Goal: Task Accomplishment & Management: Use online tool/utility

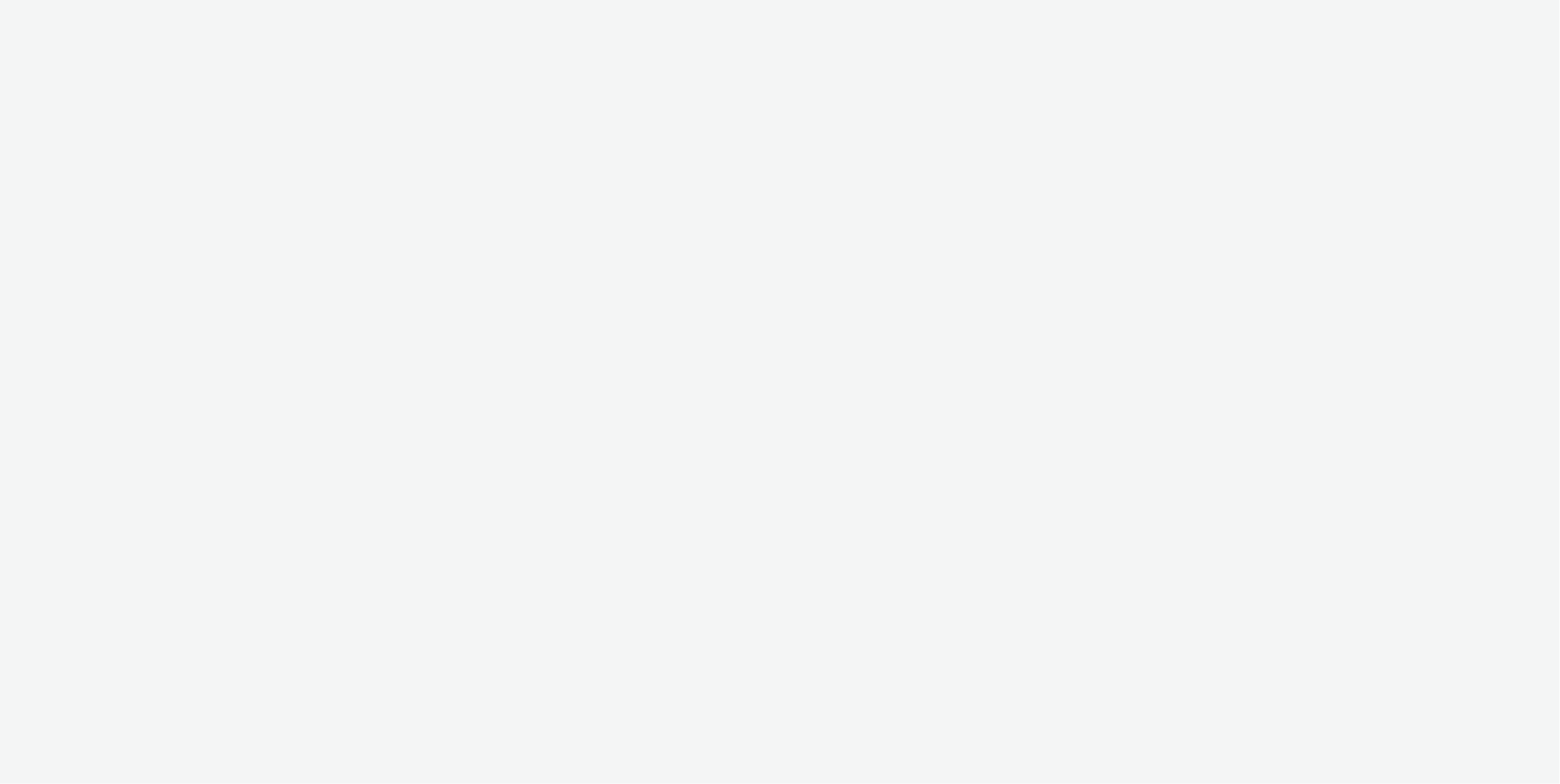
select select "c2295f28-7c96-446f-b279-53c23ee2b854"
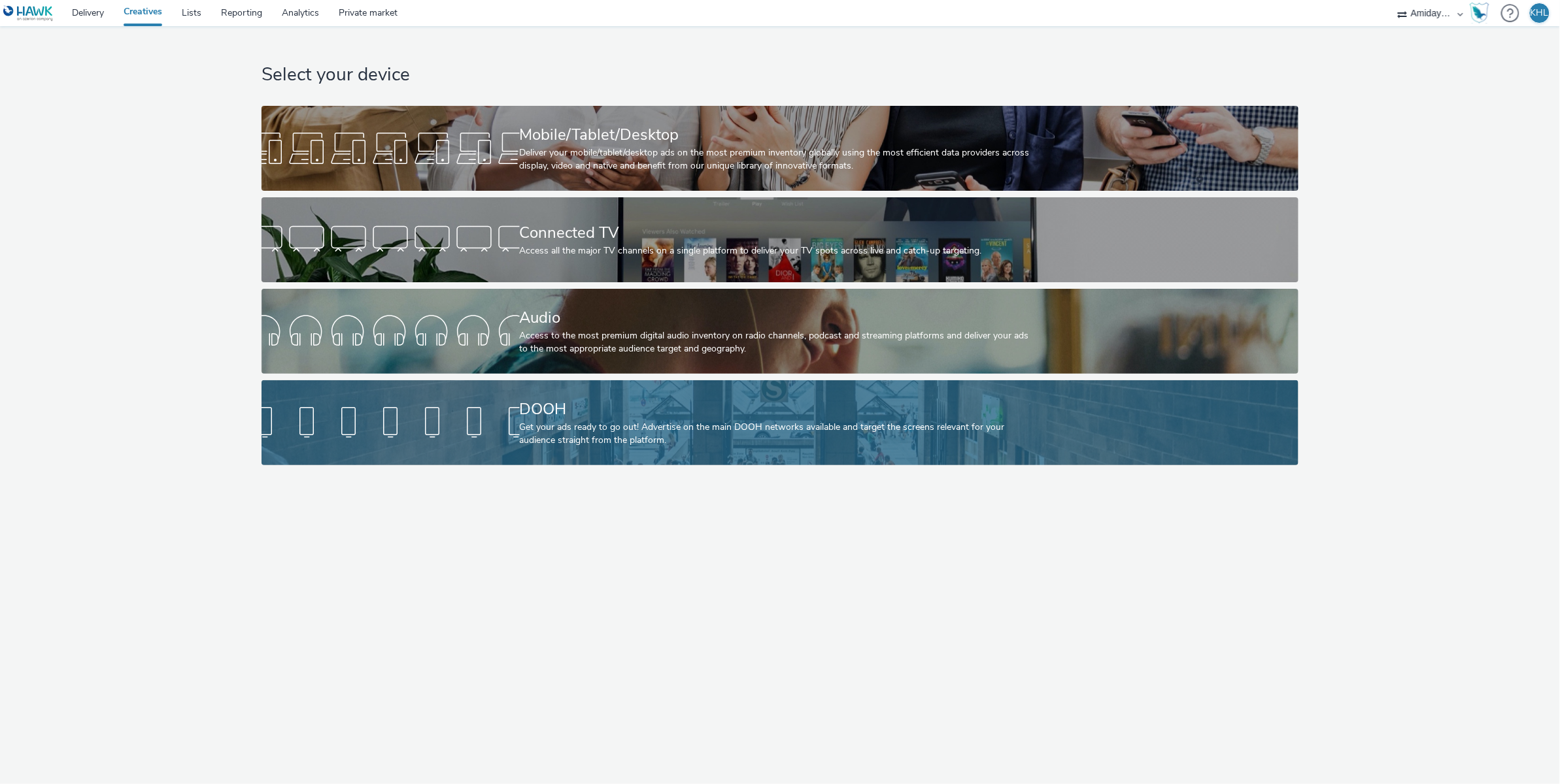
click at [545, 387] on div "DOOH Get your ads ready to go out! Advertise on the main DOOH networks availabl…" at bounding box center [777, 423] width 515 height 85
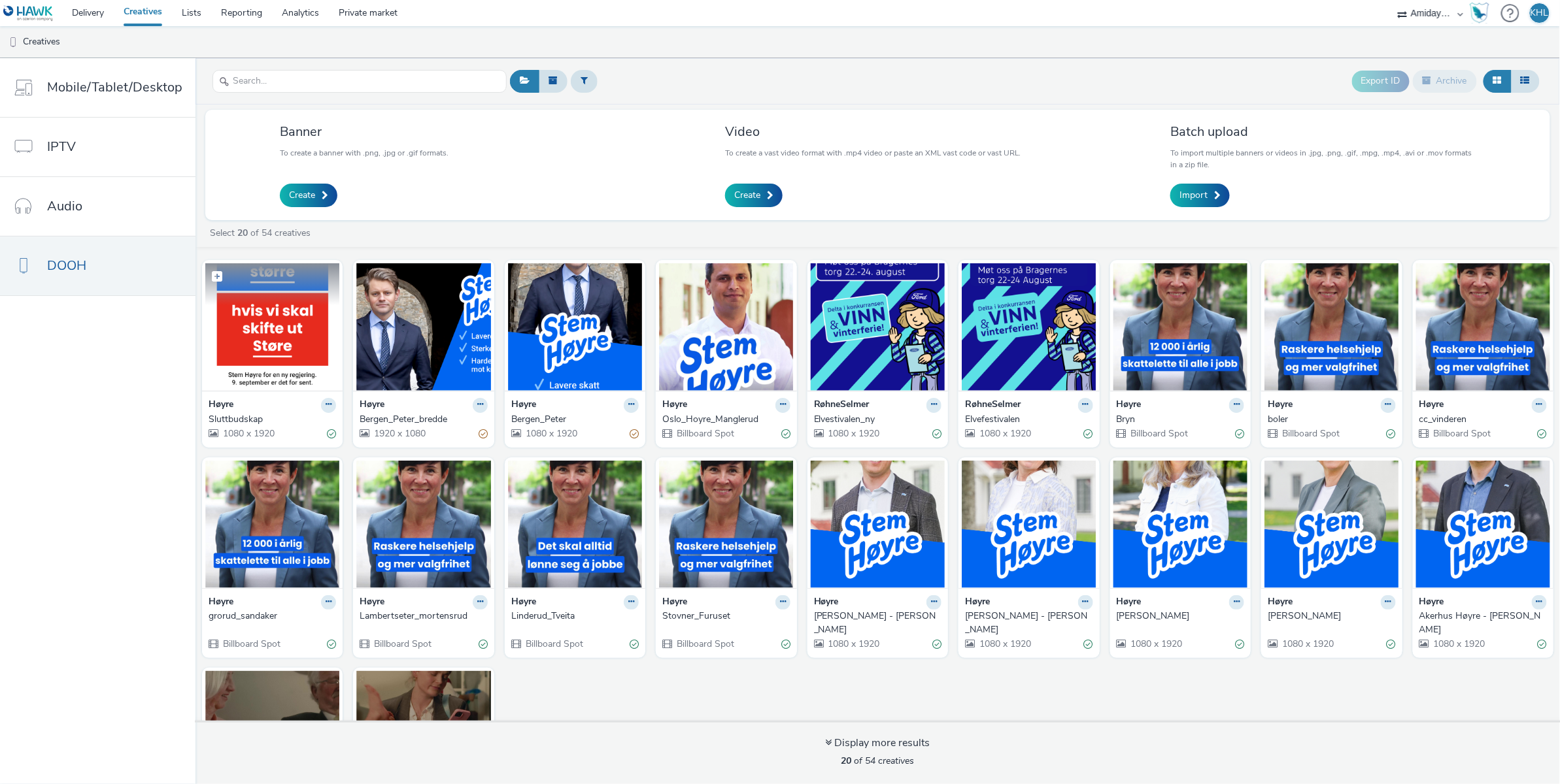
click at [271, 348] on img at bounding box center [272, 327] width 134 height 127
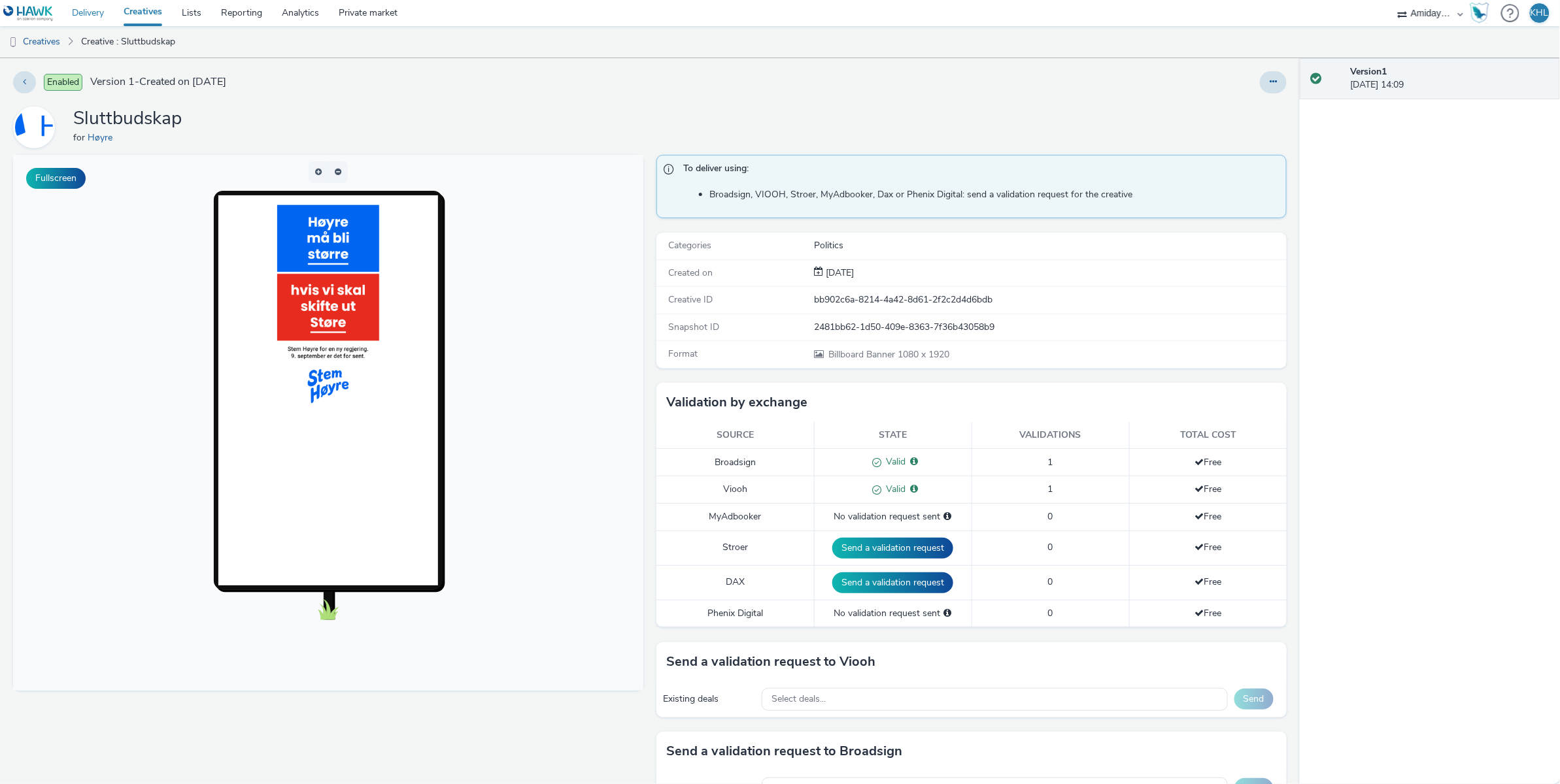
click at [93, 8] on link "Delivery" at bounding box center [88, 13] width 52 height 26
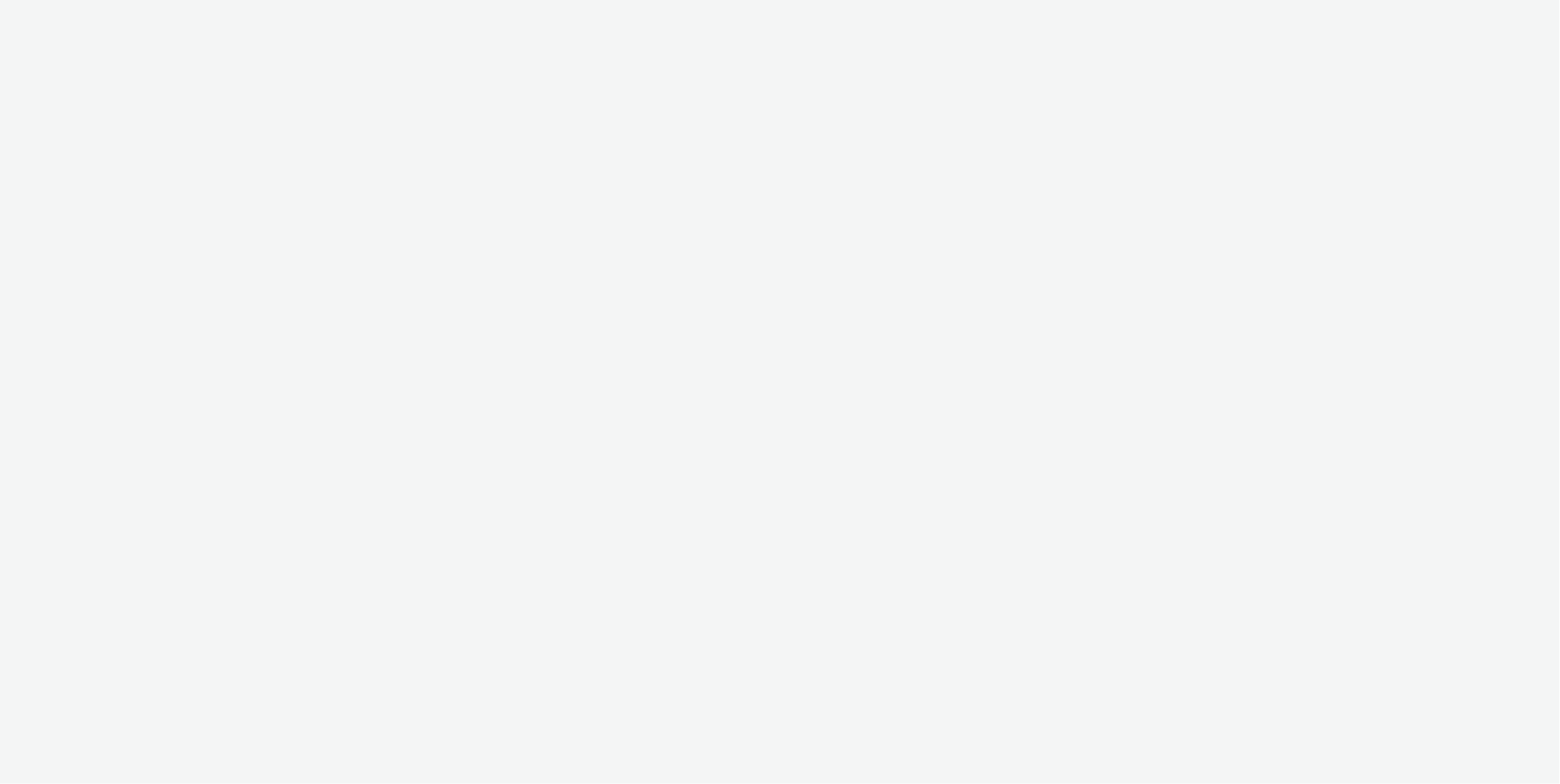
select select "c2295f28-7c96-446f-b279-53c23ee2b854"
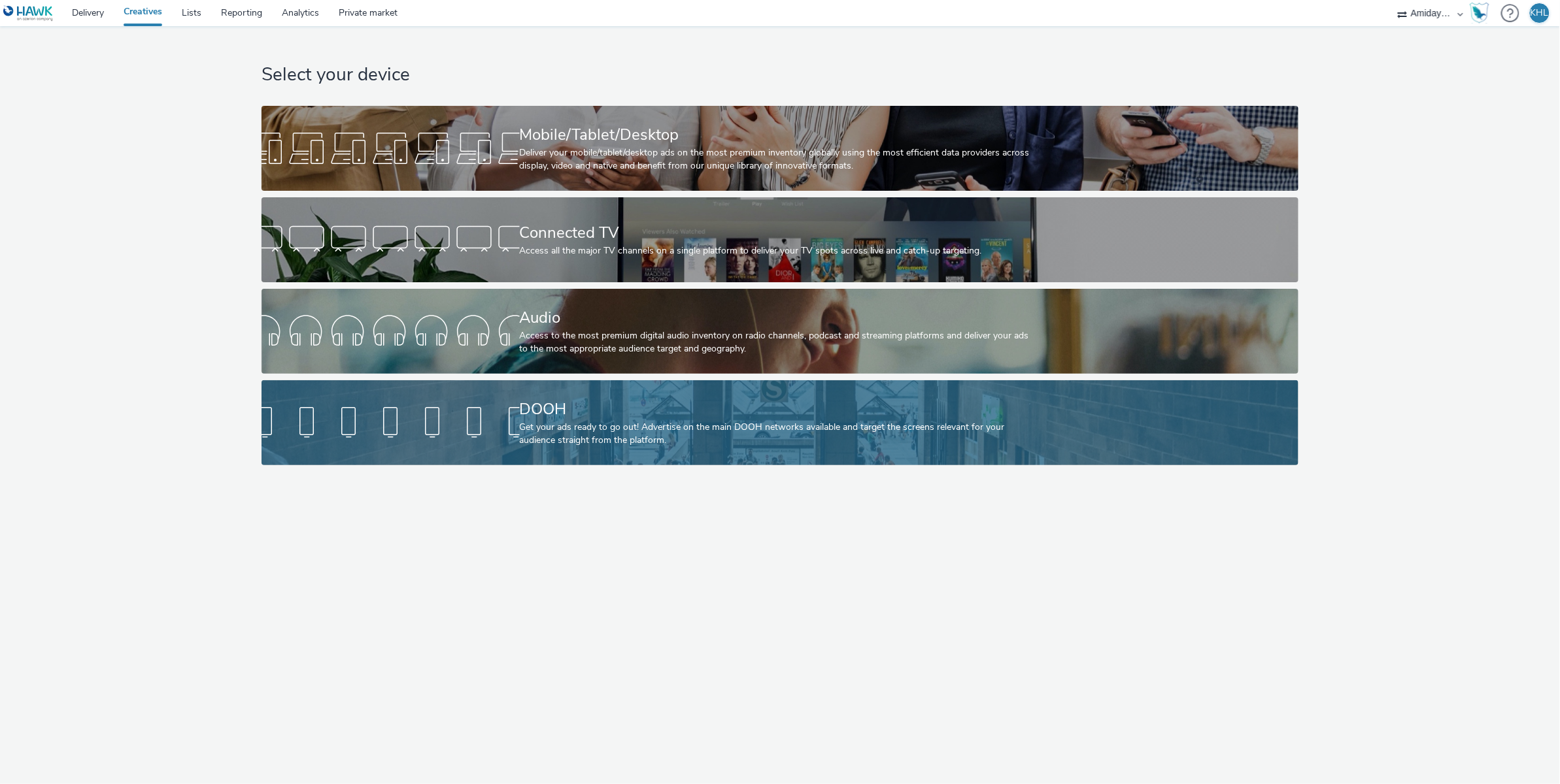
click at [624, 396] on div "DOOH Get your ads ready to go out! Advertise on the main DOOH networks availabl…" at bounding box center [777, 423] width 515 height 85
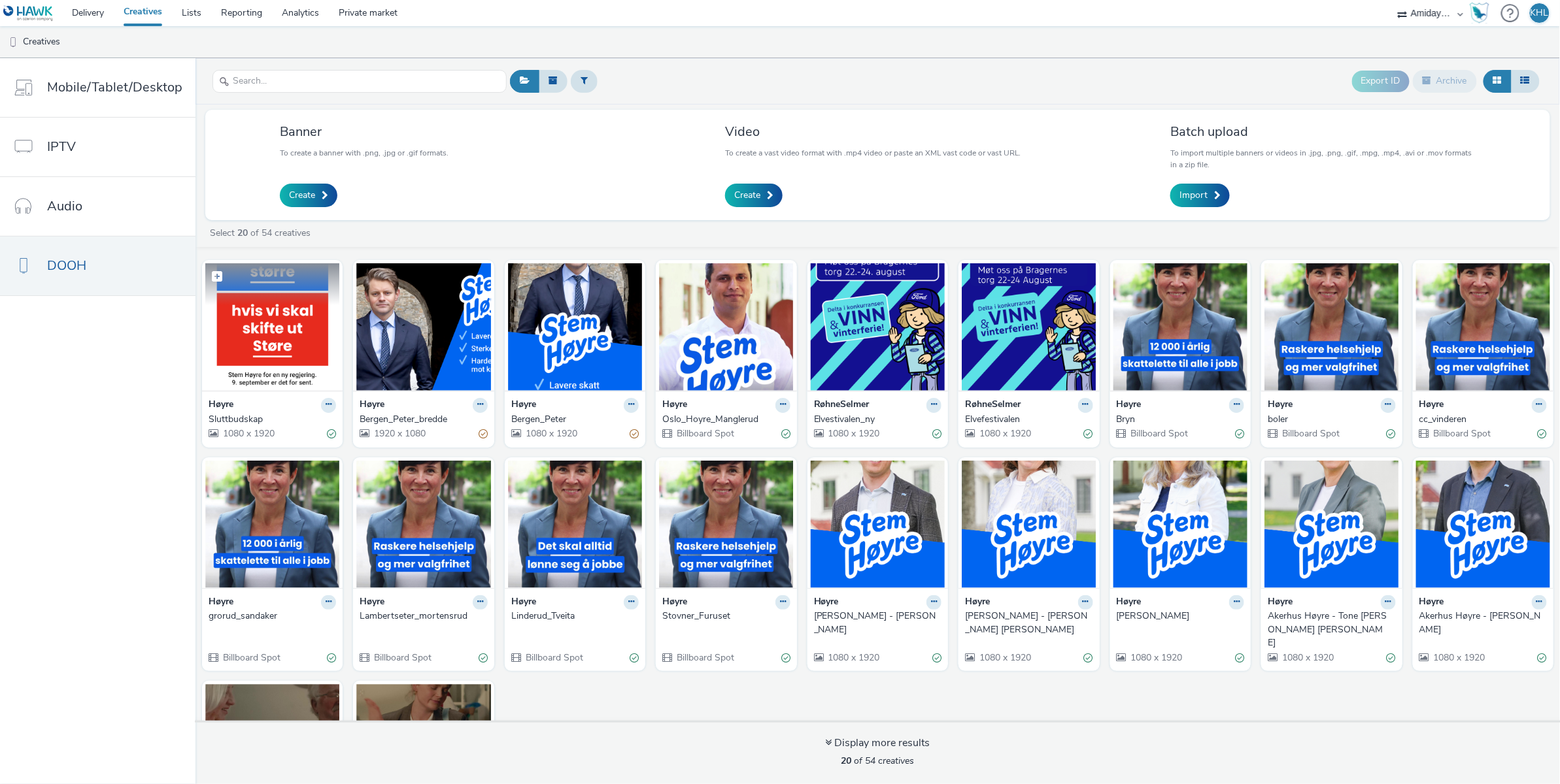
click at [296, 351] on img at bounding box center [272, 327] width 134 height 127
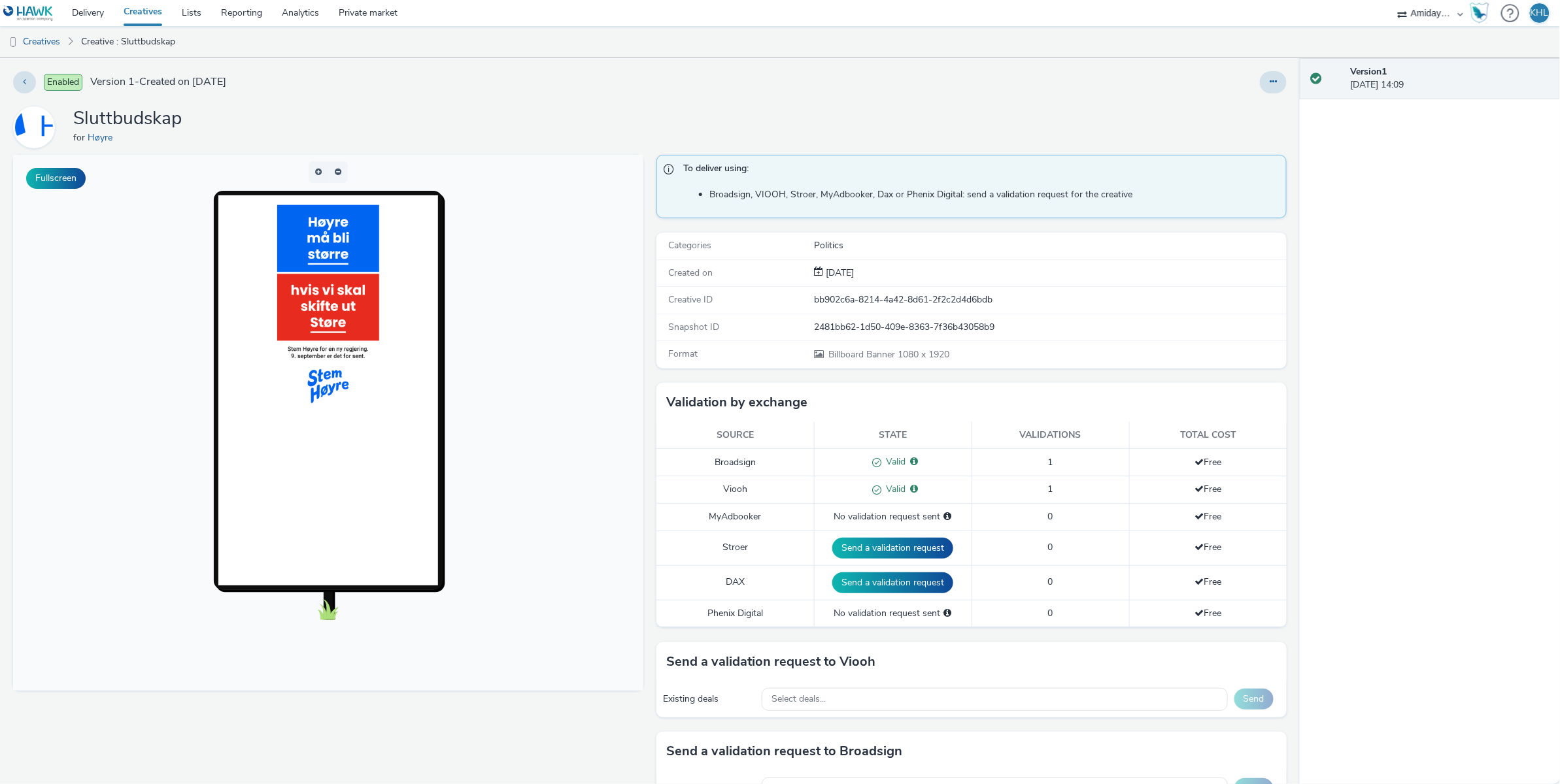
click at [137, 11] on link "Creatives" at bounding box center [142, 13] width 58 height 26
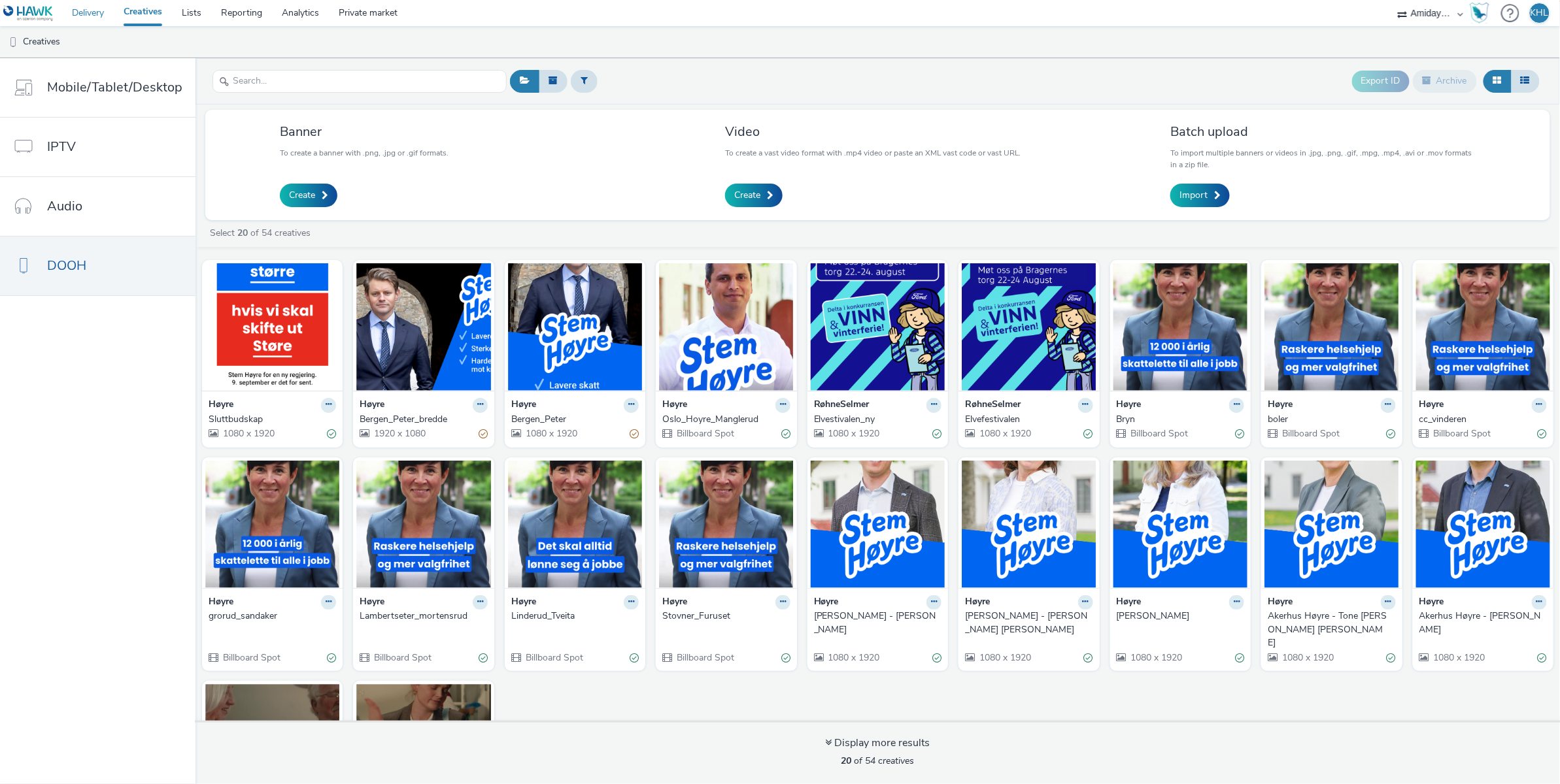
click at [79, 21] on link "Delivery" at bounding box center [88, 13] width 52 height 26
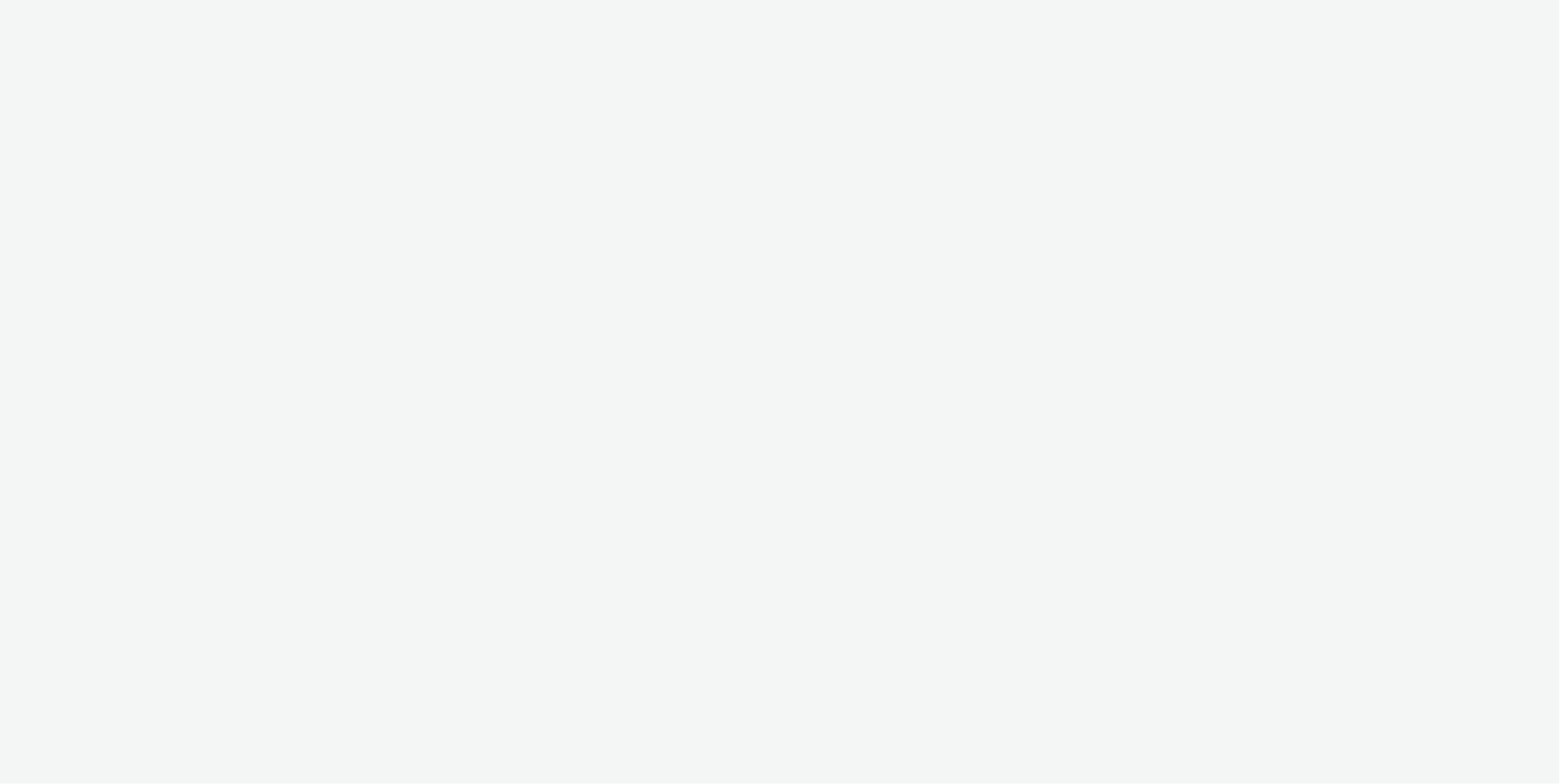
select select "c2295f28-7c96-446f-b279-53c23ee2b854"
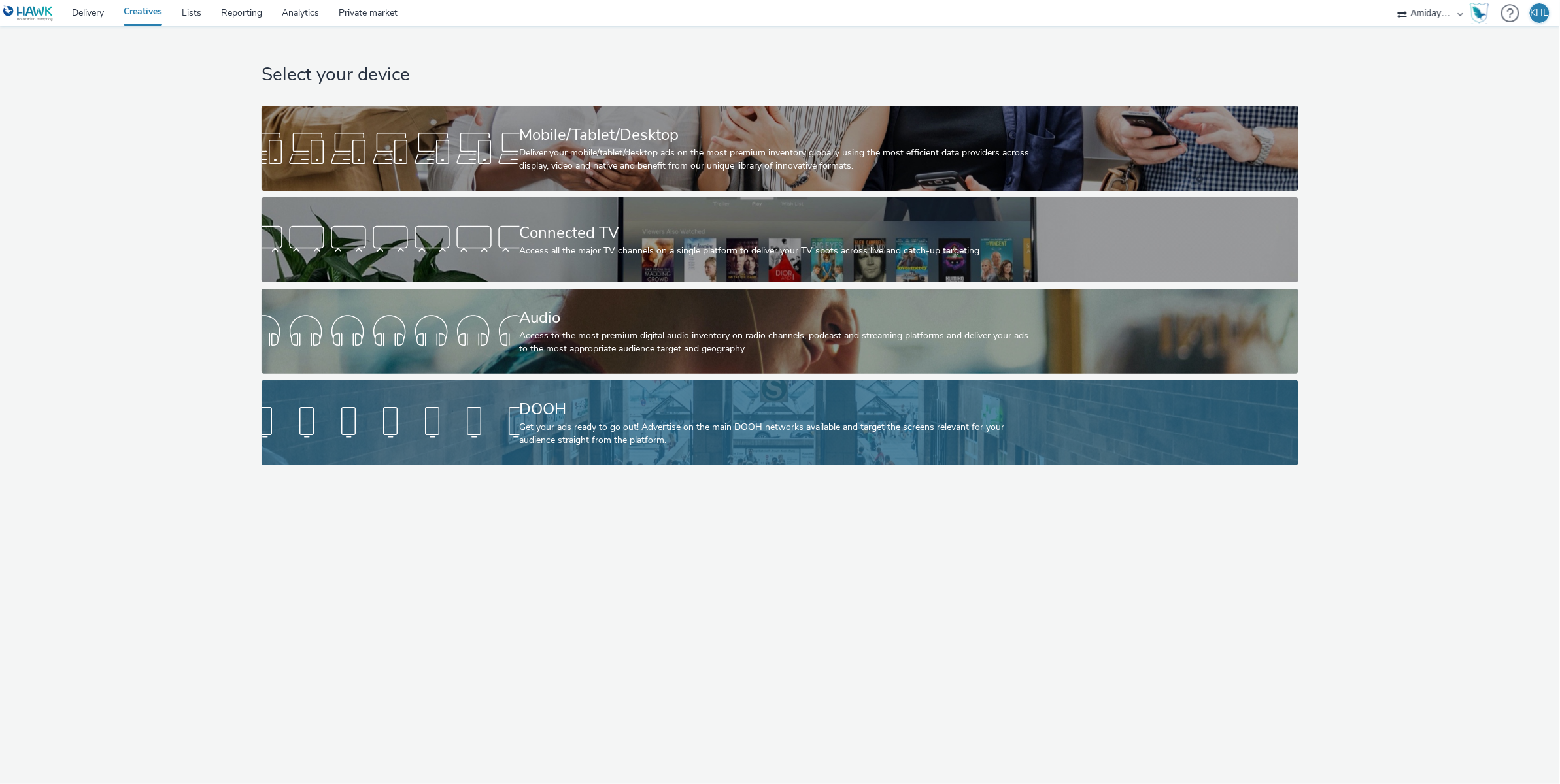
click at [560, 401] on div "DOOH" at bounding box center [777, 409] width 515 height 23
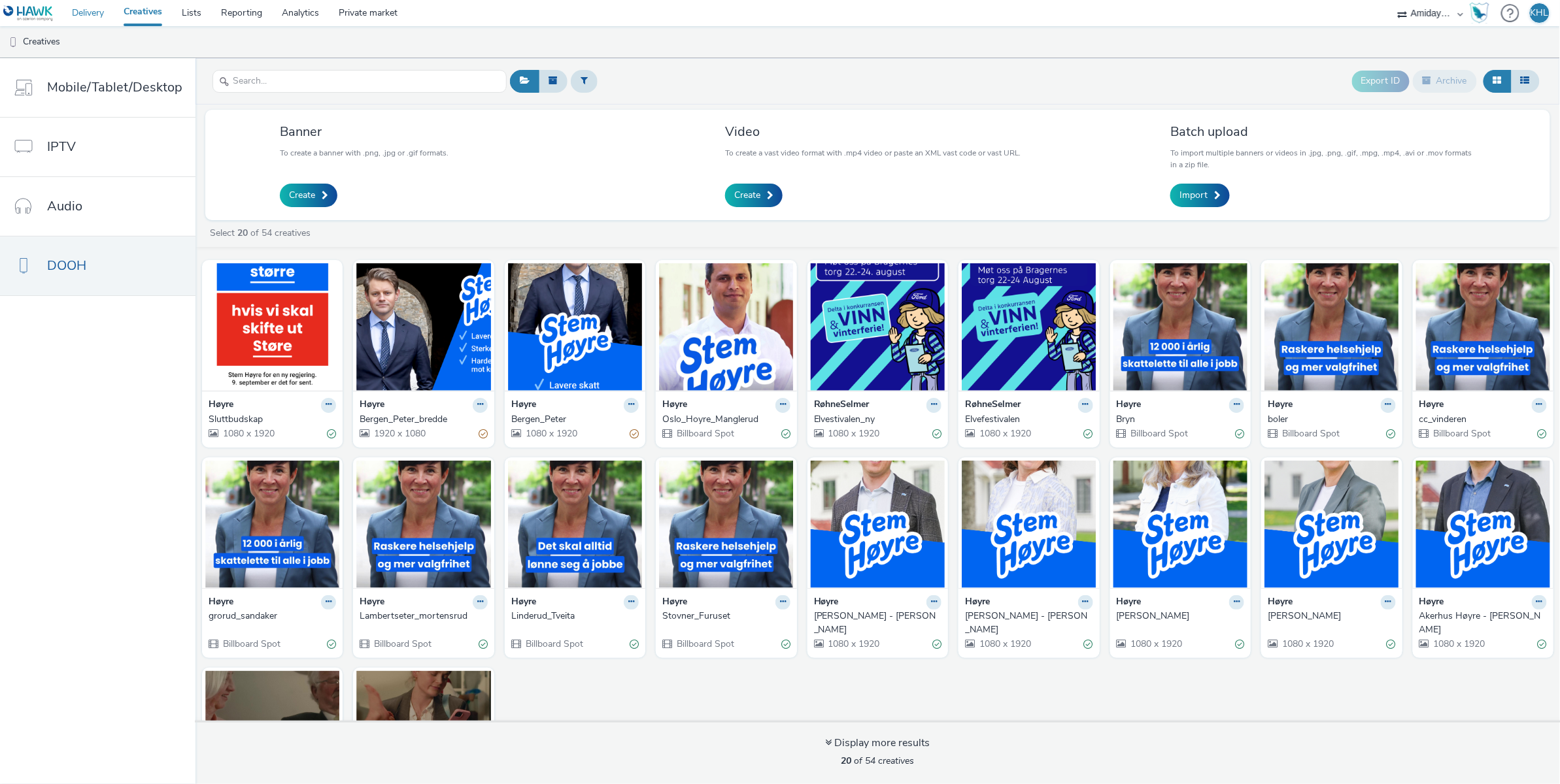
click at [90, 23] on link "Delivery" at bounding box center [88, 13] width 52 height 26
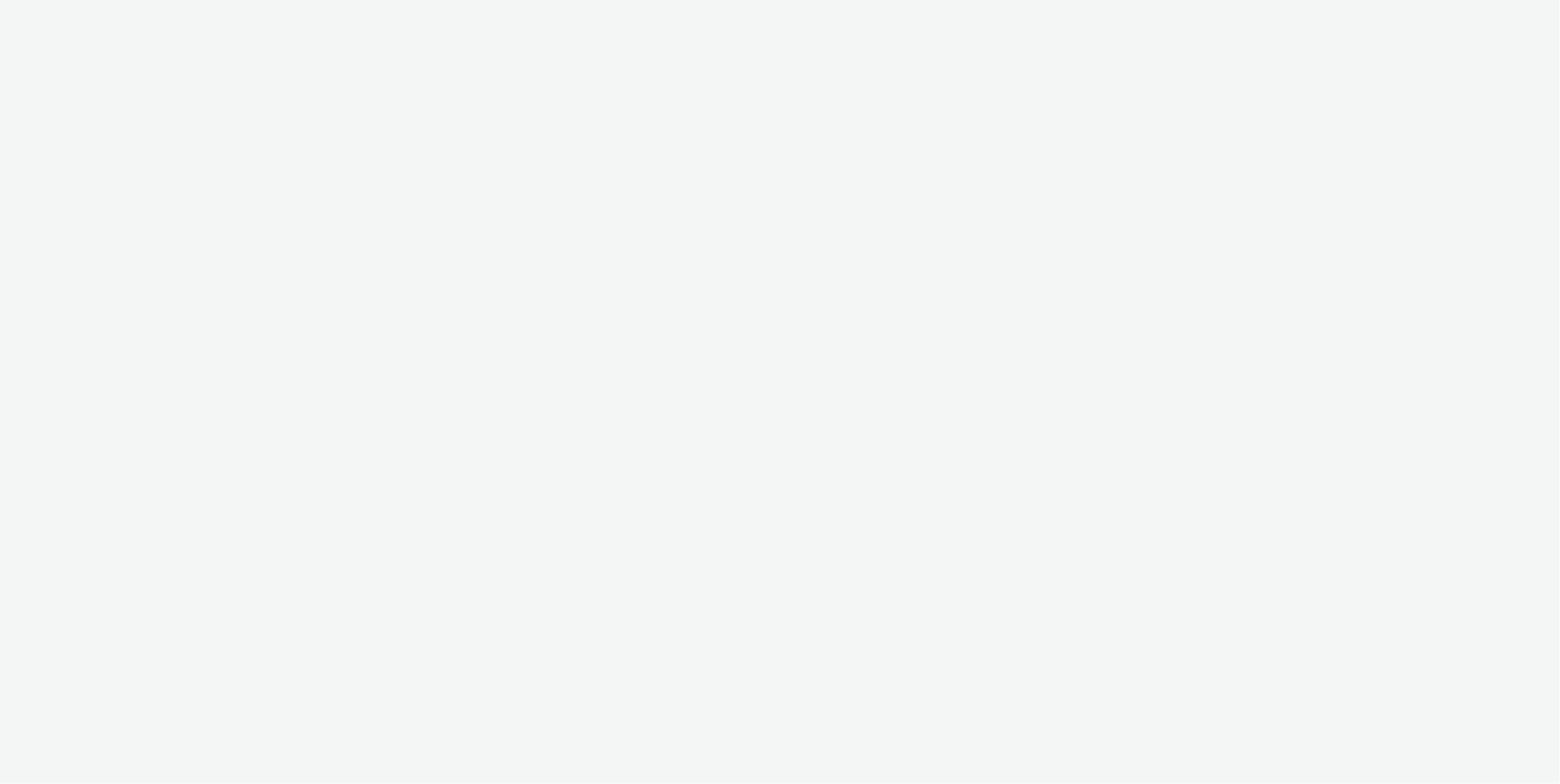
select select "c2295f28-7c96-446f-b279-53c23ee2b854"
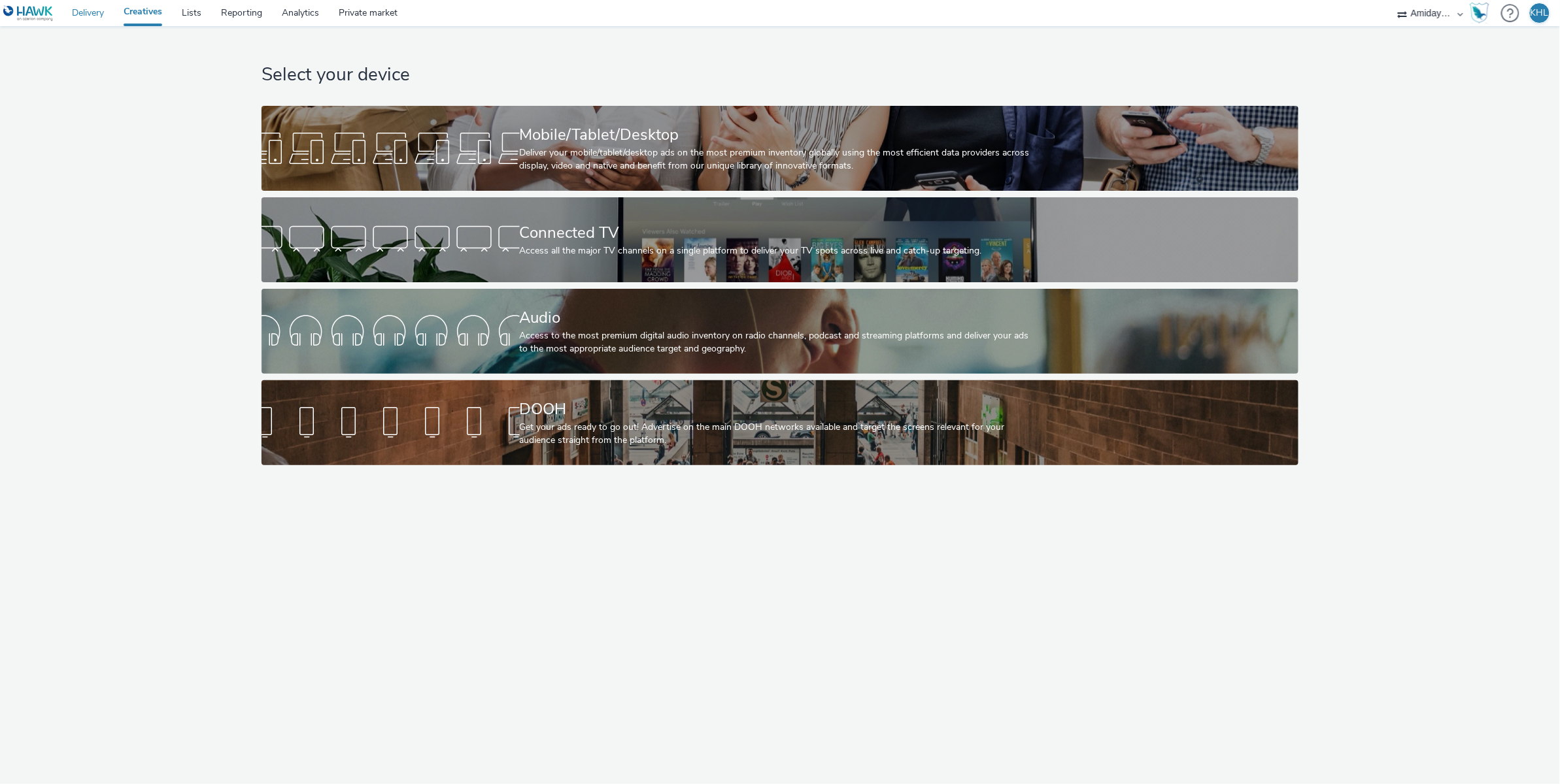
click at [96, 17] on link "Delivery" at bounding box center [88, 13] width 52 height 26
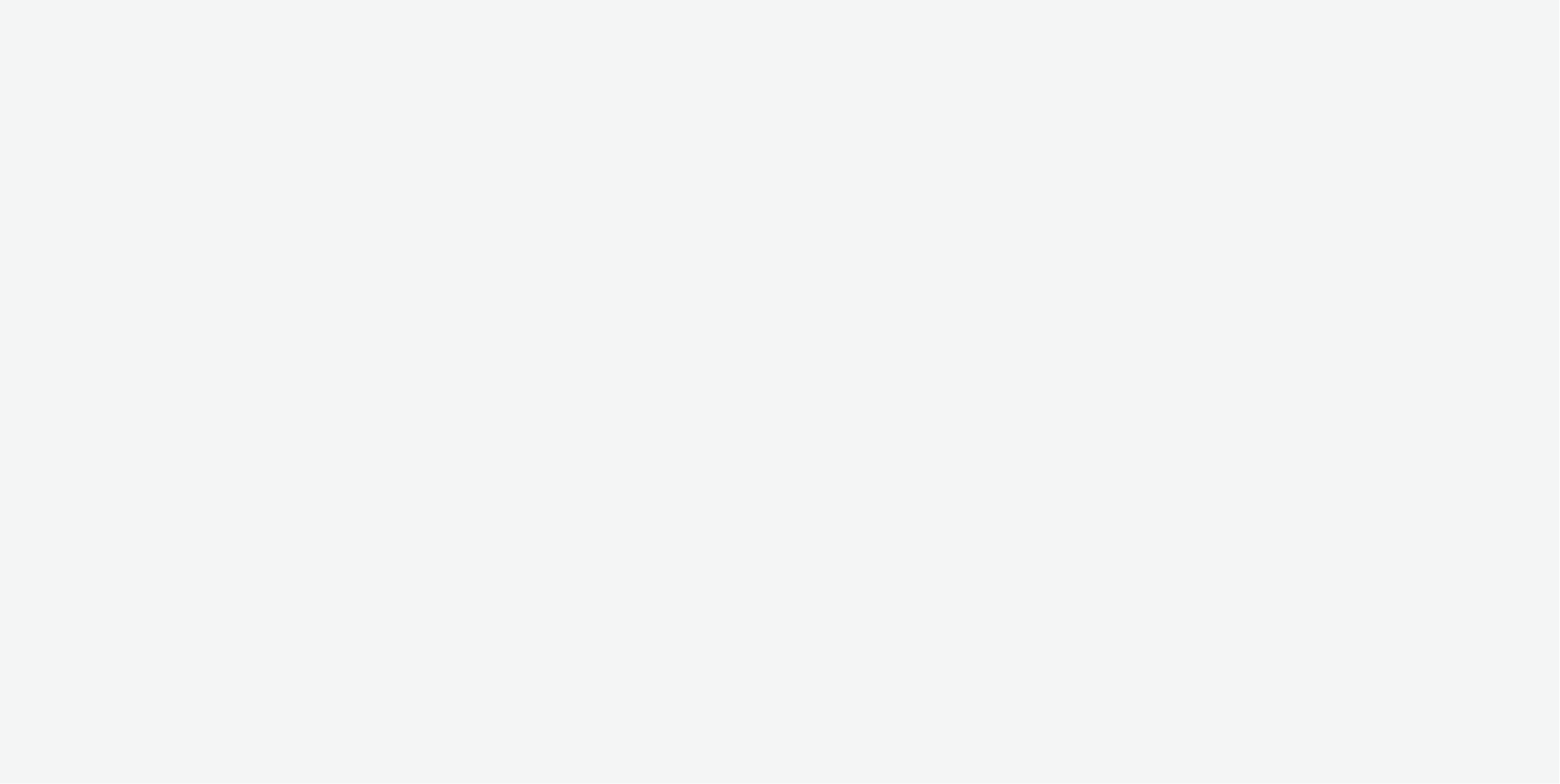
select select "c2295f28-7c96-446f-b279-53c23ee2b854"
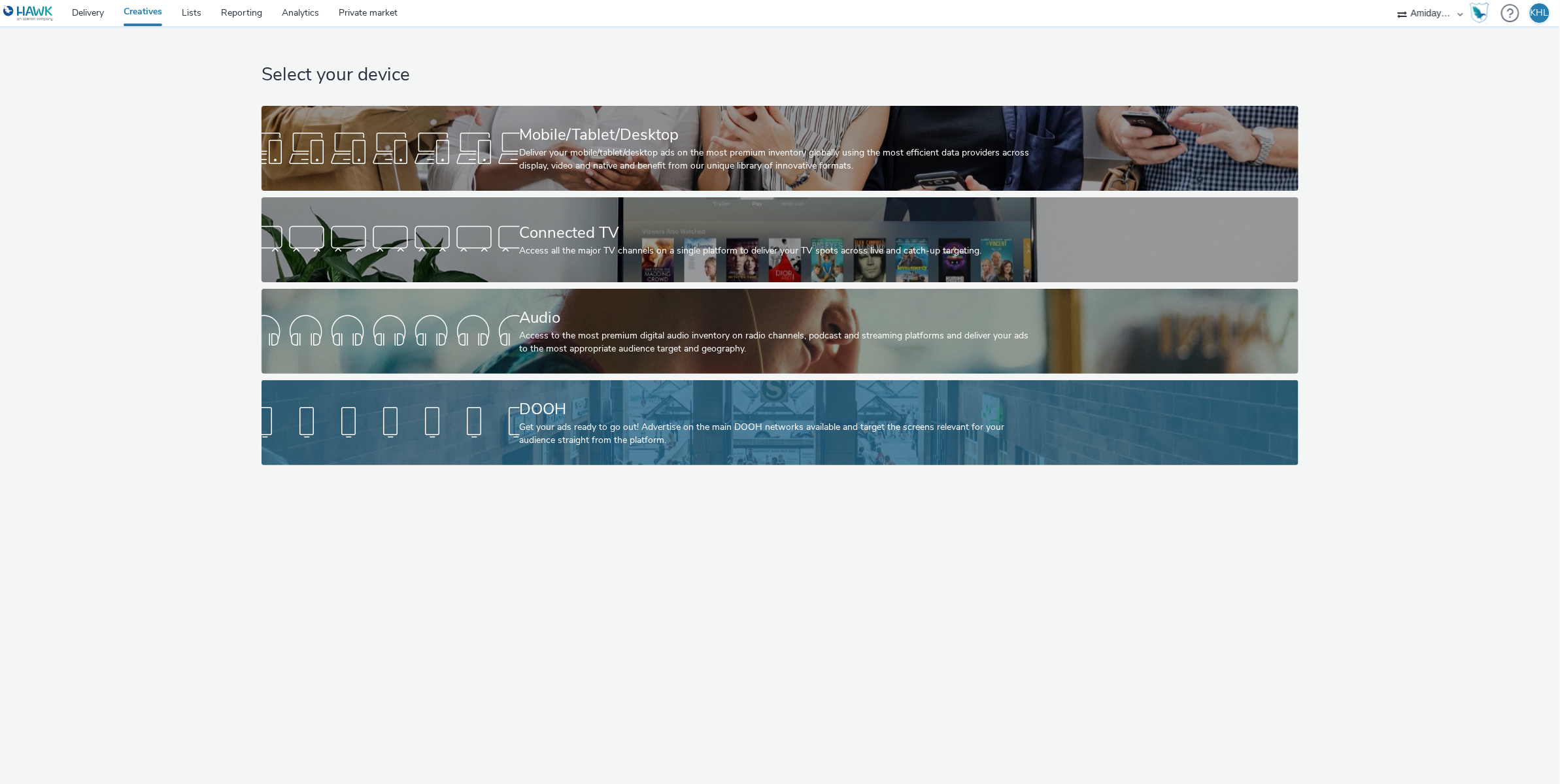
click at [480, 413] on div at bounding box center [390, 423] width 258 height 42
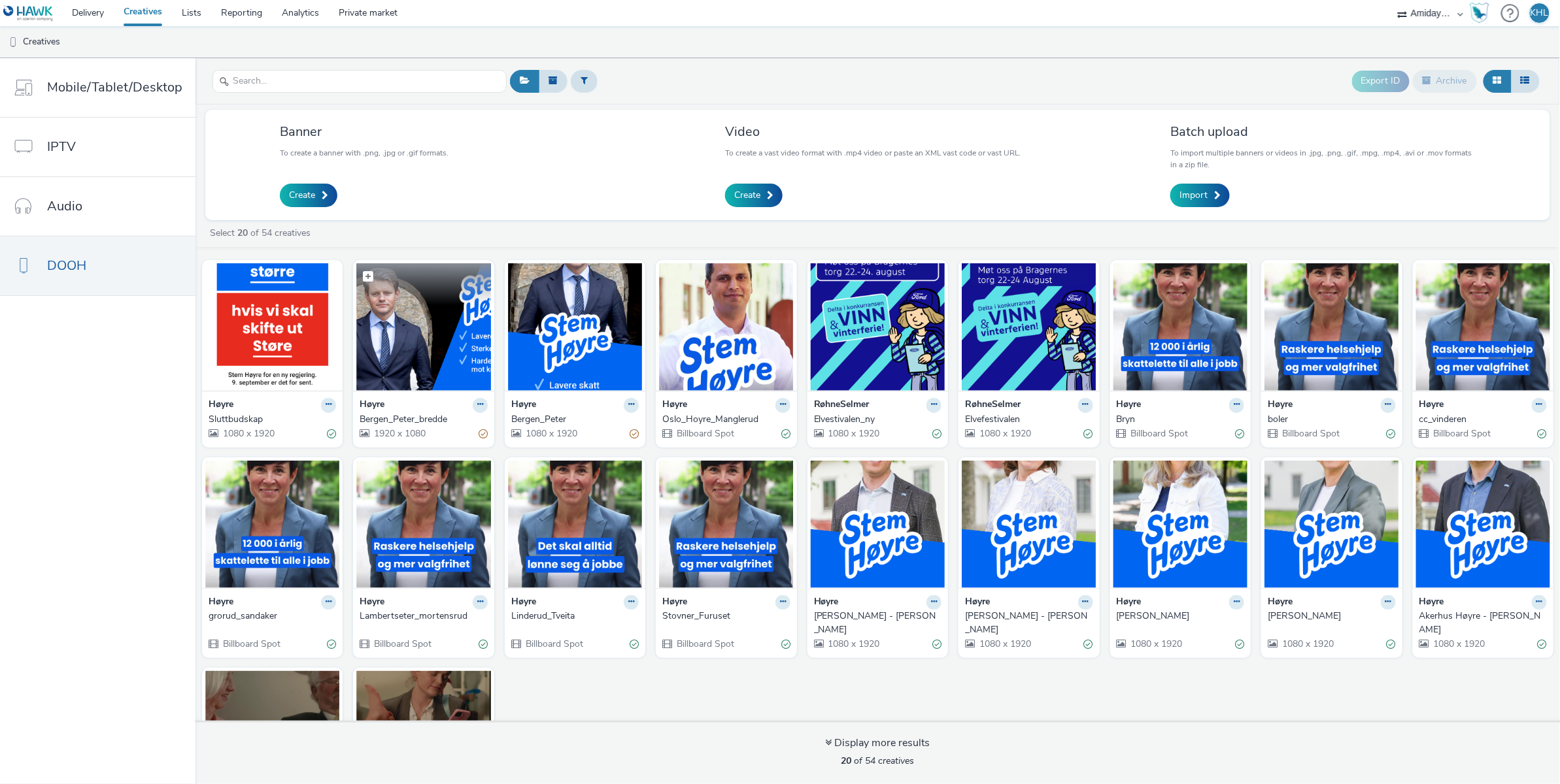
click at [456, 340] on img at bounding box center [423, 327] width 134 height 127
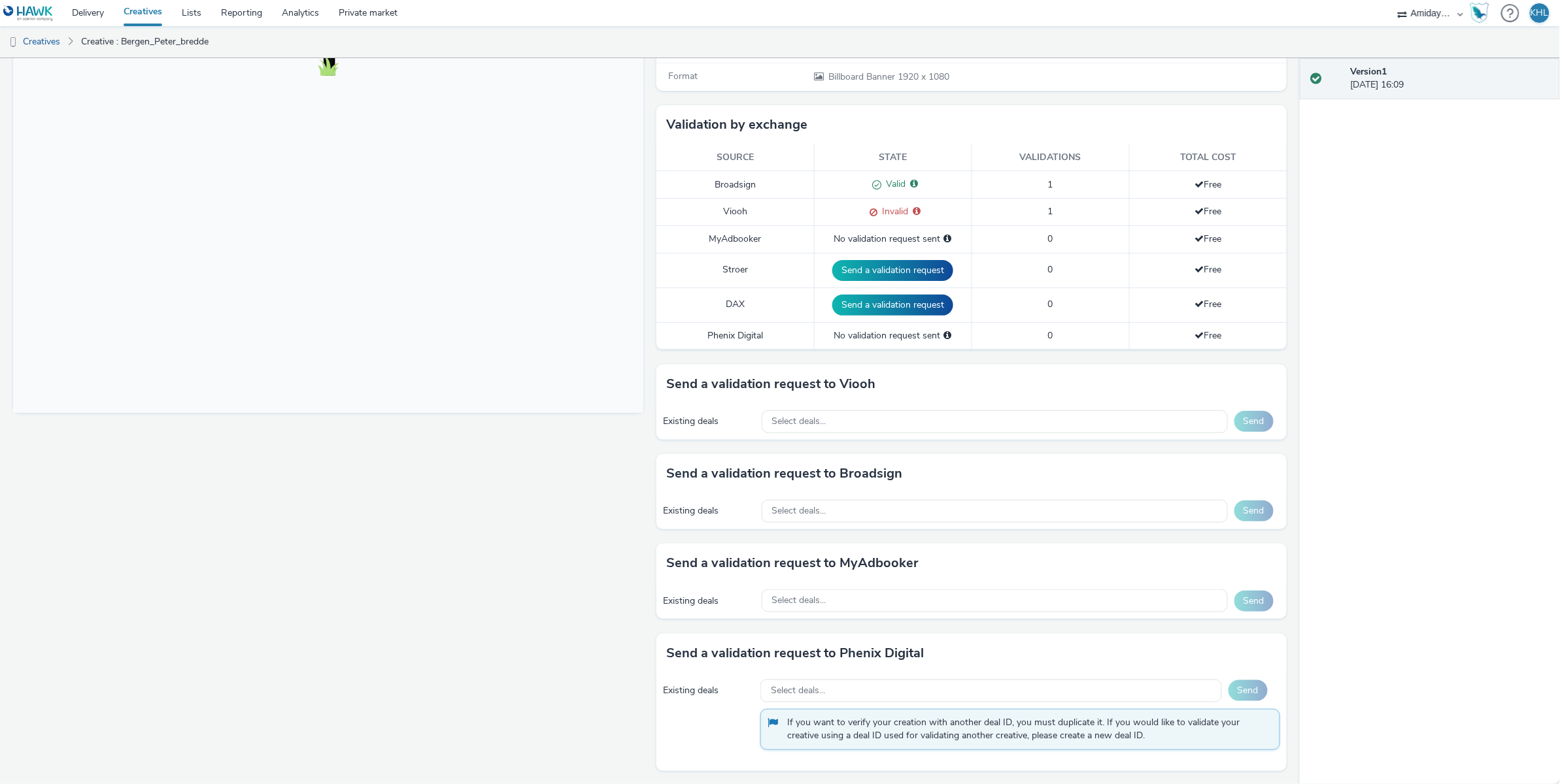
scroll to position [277, 0]
click at [131, 20] on link "Creatives" at bounding box center [142, 13] width 58 height 26
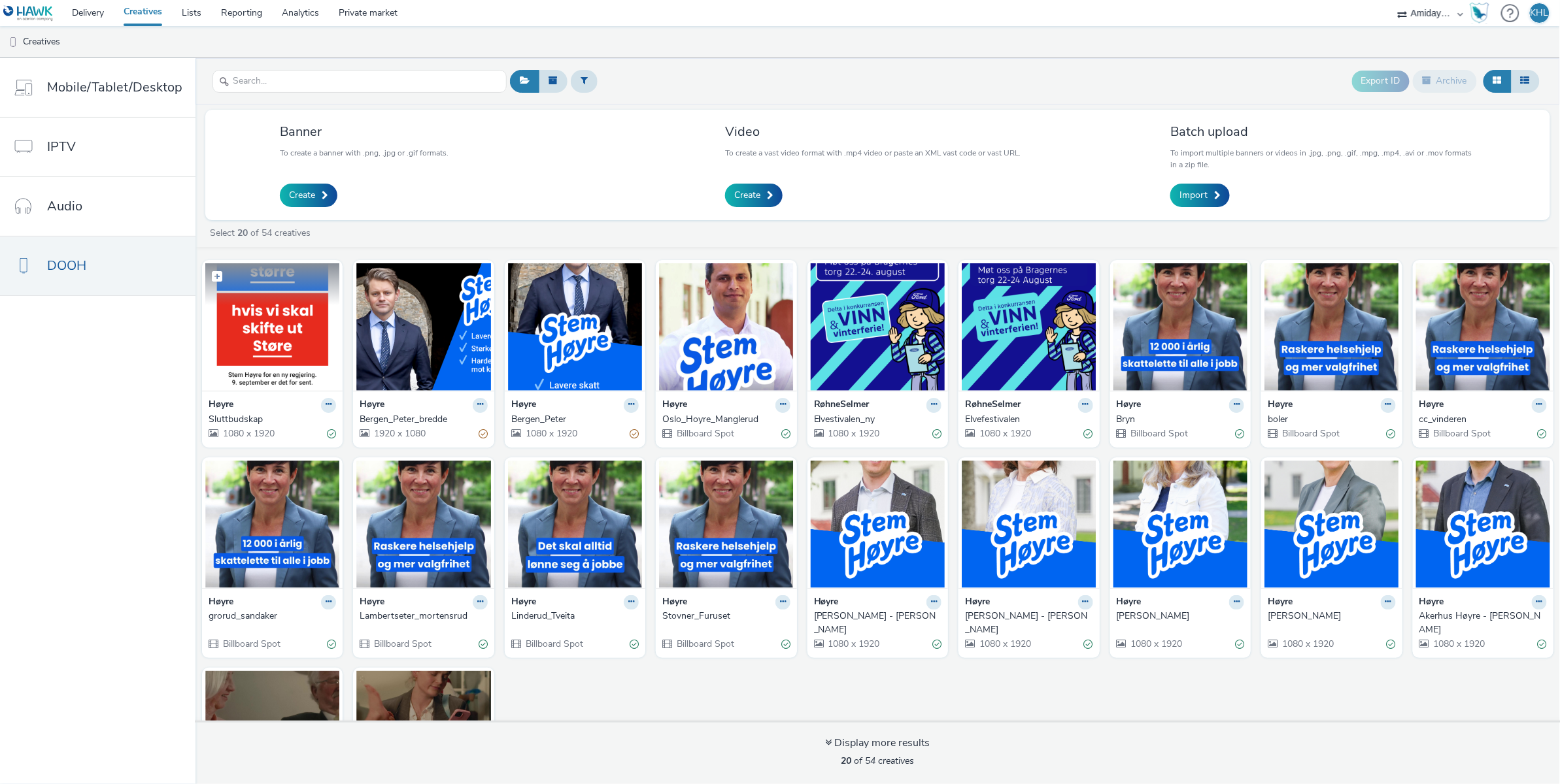
click at [260, 344] on img at bounding box center [272, 327] width 134 height 127
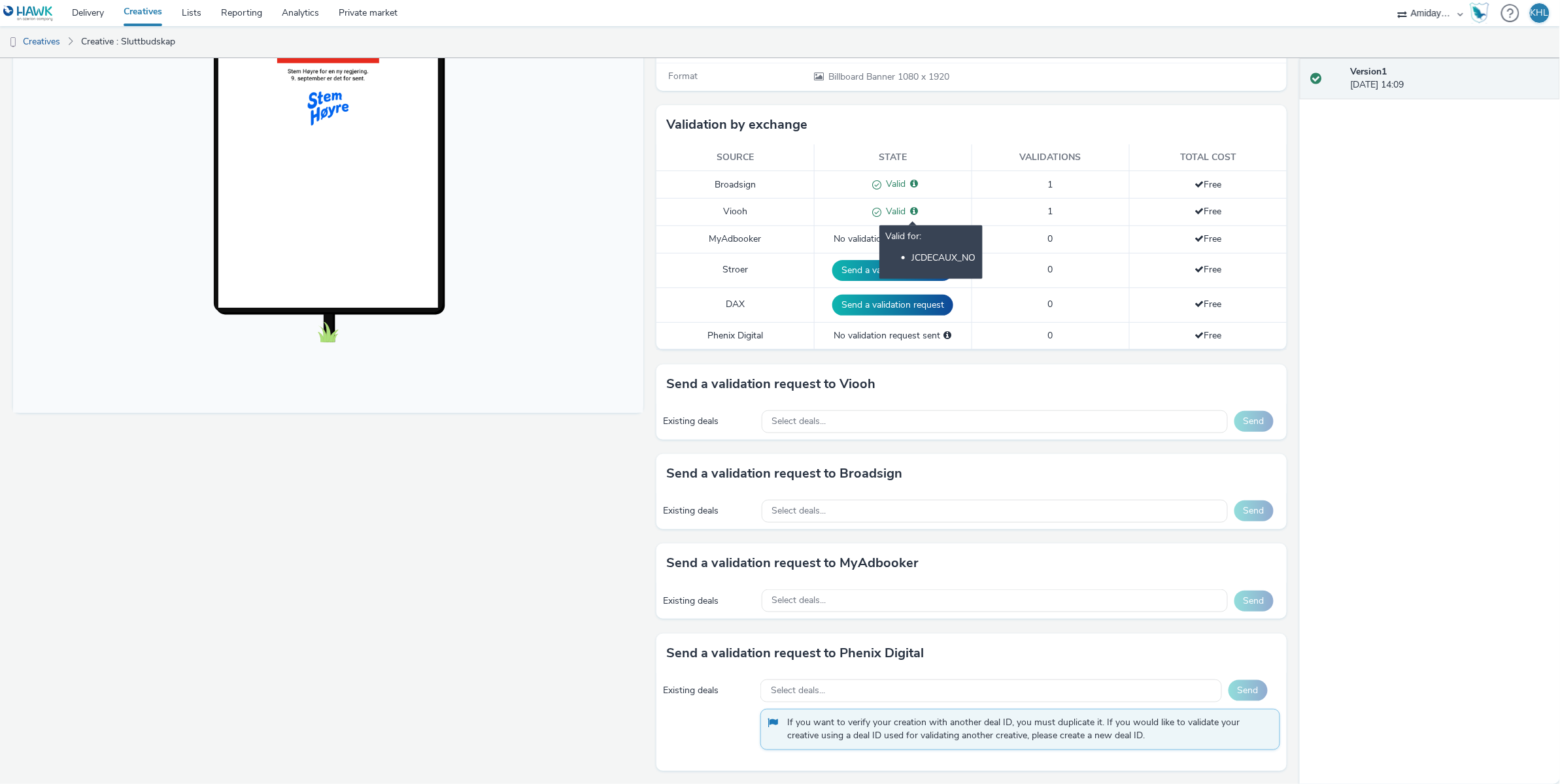
scroll to position [277, 0]
